Goal: Task Accomplishment & Management: Complete application form

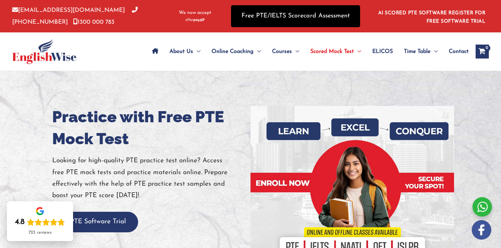
click at [319, 22] on link "Free PTE/IELTS Scorecard Assessment" at bounding box center [295, 16] width 129 height 22
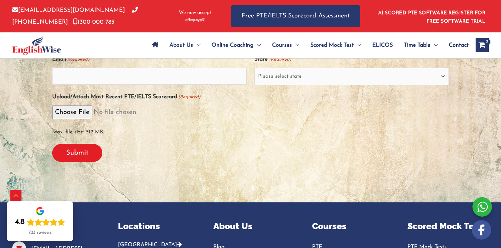
scroll to position [217, 0]
